Goal: Task Accomplishment & Management: Complete application form

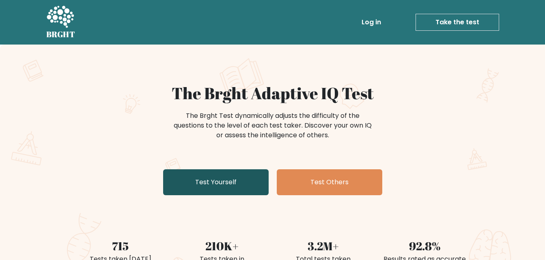
click at [220, 183] on link "Test Yourself" at bounding box center [215, 183] width 105 height 26
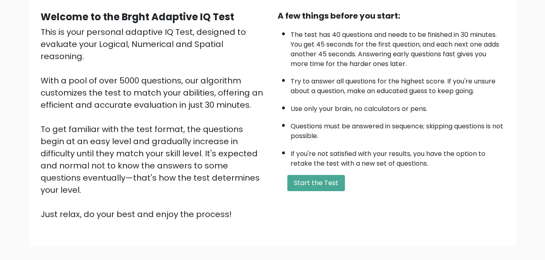
scroll to position [30, 0]
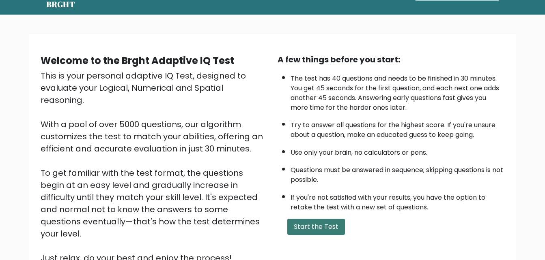
click at [324, 226] on button "Start the Test" at bounding box center [316, 227] width 58 height 16
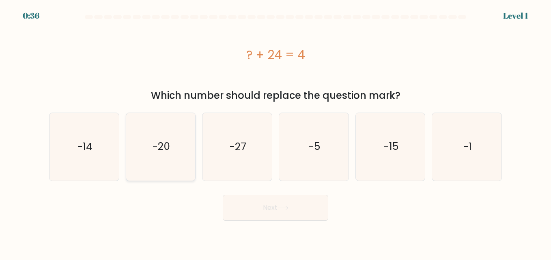
click at [175, 152] on icon "-20" at bounding box center [160, 146] width 67 height 67
click at [275, 132] on input "b. -20" at bounding box center [275, 131] width 0 height 2
radio input "true"
click at [258, 202] on button "Next" at bounding box center [275, 208] width 105 height 26
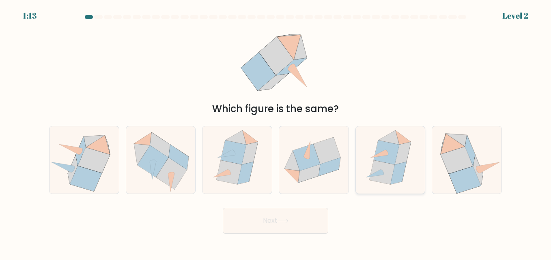
click at [372, 171] on icon at bounding box center [383, 173] width 26 height 24
click at [276, 132] on input "e." at bounding box center [275, 131] width 0 height 2
radio input "true"
click at [318, 165] on icon at bounding box center [306, 157] width 27 height 27
click at [276, 132] on input "d." at bounding box center [275, 131] width 0 height 2
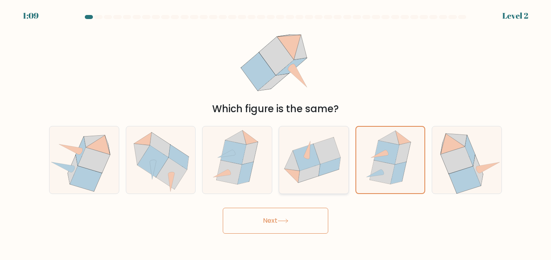
radio input "true"
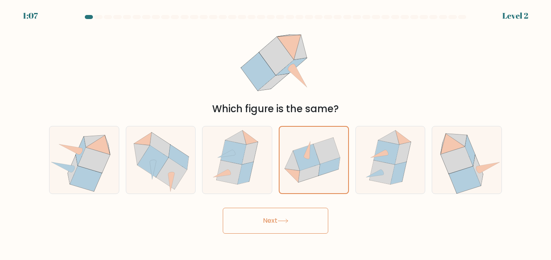
click at [312, 224] on button "Next" at bounding box center [275, 221] width 105 height 26
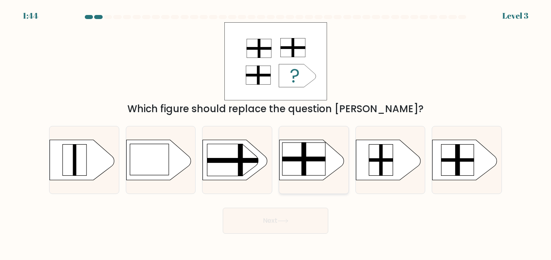
click at [312, 153] on rect at bounding box center [303, 159] width 43 height 33
click at [276, 132] on input "d." at bounding box center [275, 131] width 0 height 2
radio input "true"
